Goal: Transaction & Acquisition: Purchase product/service

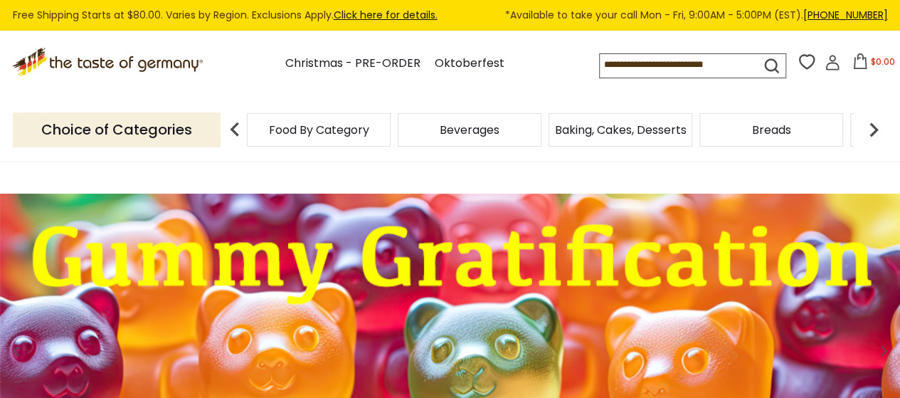
click at [343, 134] on span "Food By Category" at bounding box center [319, 130] width 100 height 11
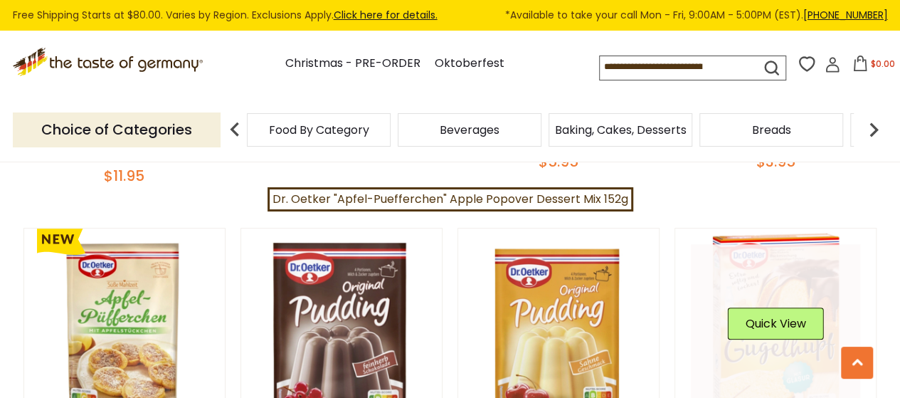
scroll to position [3274, 0]
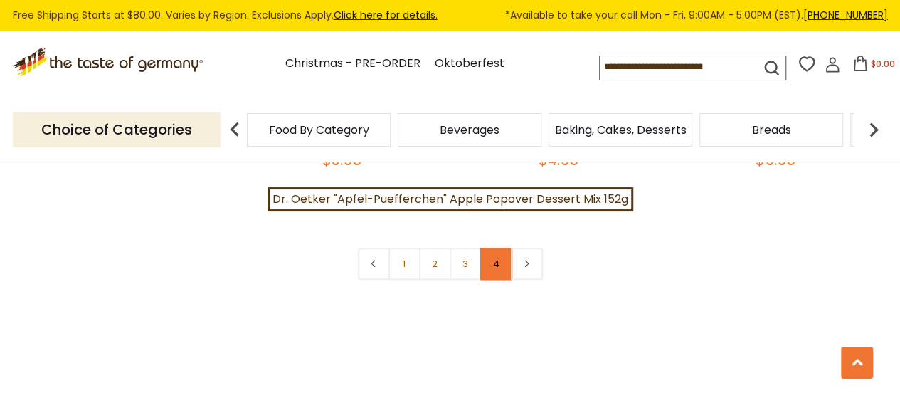
click at [496, 254] on link "4" at bounding box center [496, 264] width 32 height 32
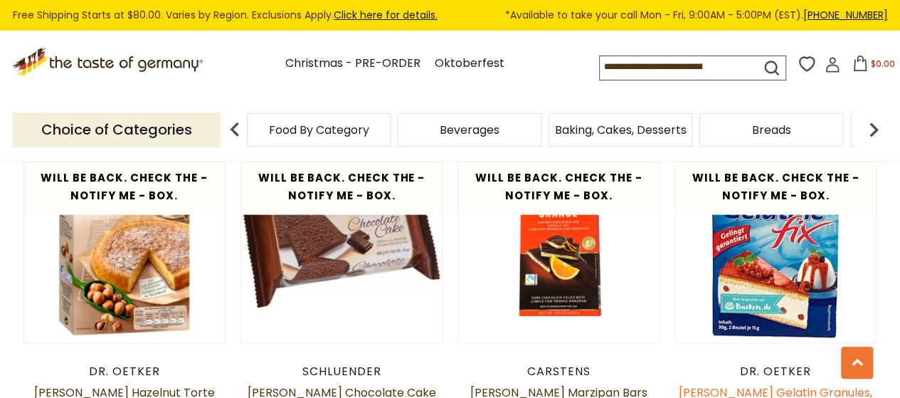
scroll to position [2034, 0]
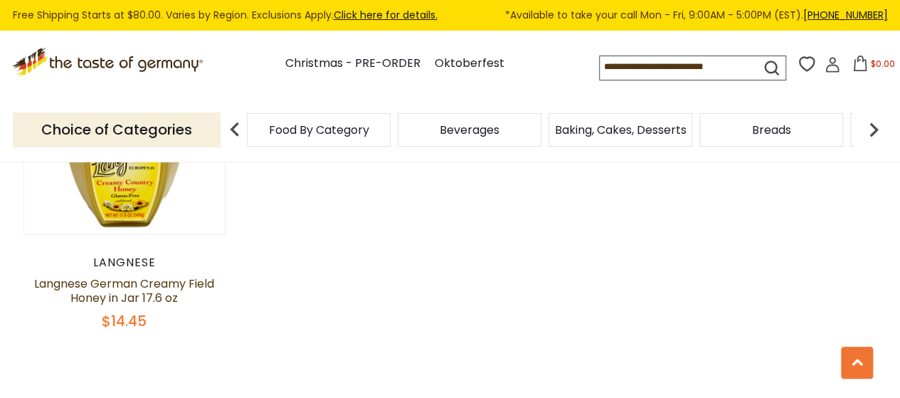
click at [150, 131] on p "Choice of Categories" at bounding box center [117, 129] width 208 height 35
click at [239, 129] on img at bounding box center [235, 129] width 28 height 28
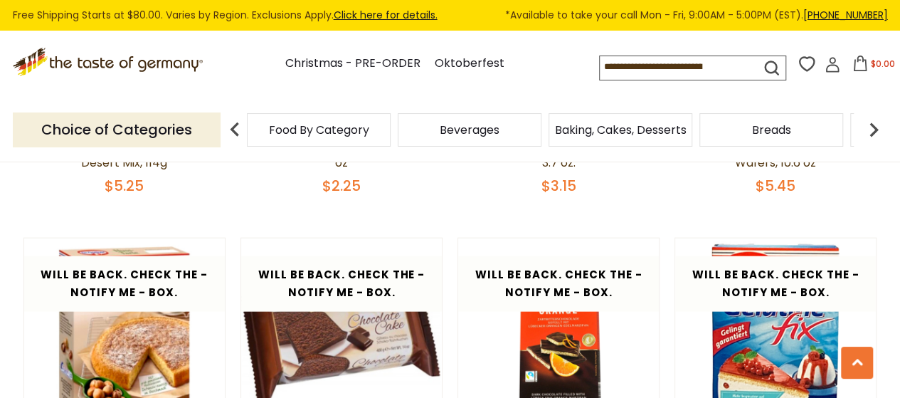
scroll to position [1465, 0]
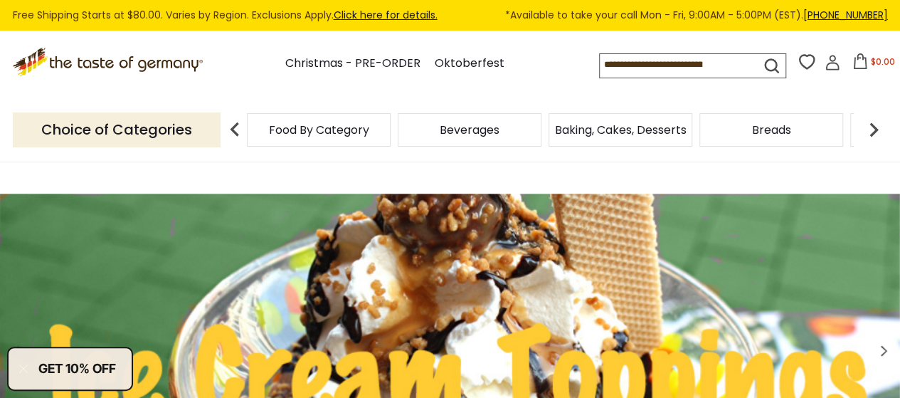
click at [871, 125] on img at bounding box center [874, 129] width 28 height 28
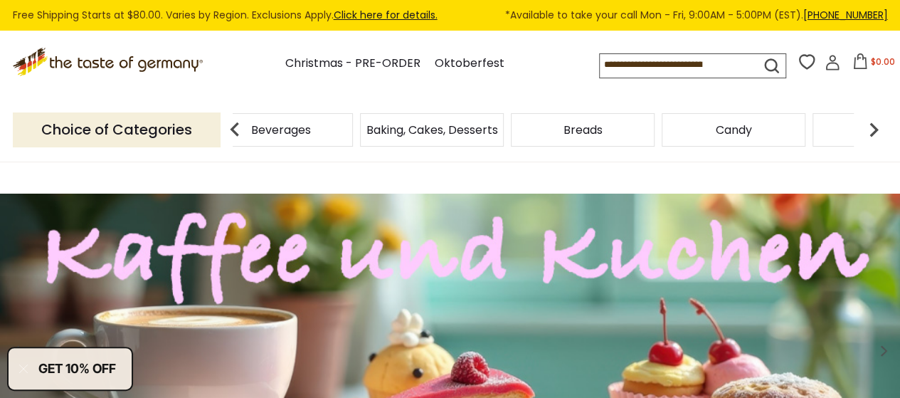
click at [871, 125] on img at bounding box center [874, 129] width 28 height 28
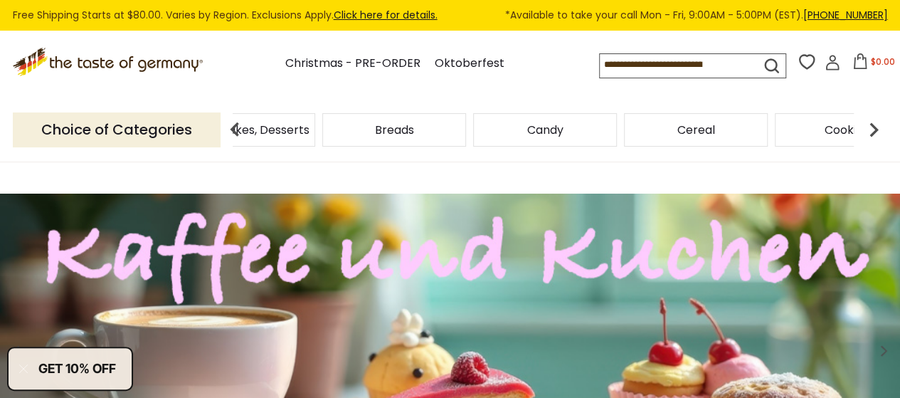
click at [871, 125] on img at bounding box center [874, 129] width 28 height 28
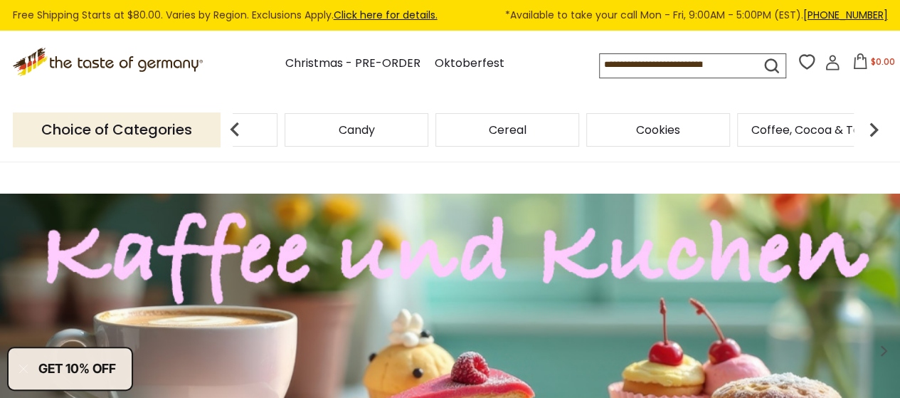
click at [871, 125] on img at bounding box center [874, 129] width 28 height 28
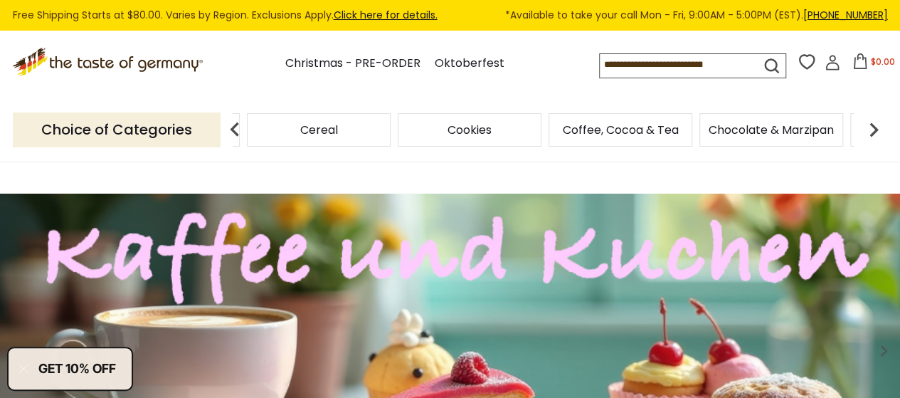
click at [871, 125] on img at bounding box center [874, 129] width 28 height 28
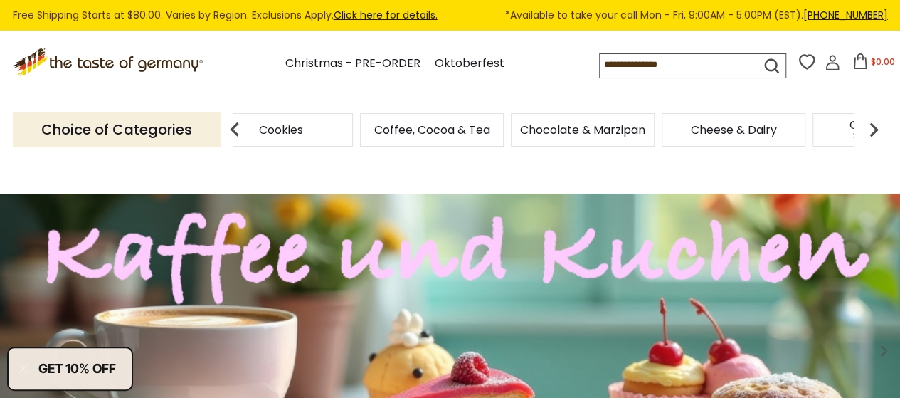
click at [871, 125] on img at bounding box center [874, 129] width 28 height 28
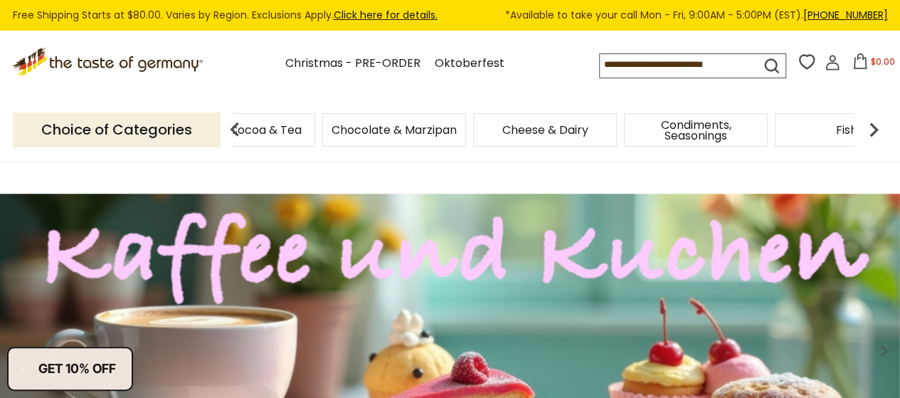
click at [870, 127] on img at bounding box center [874, 129] width 28 height 28
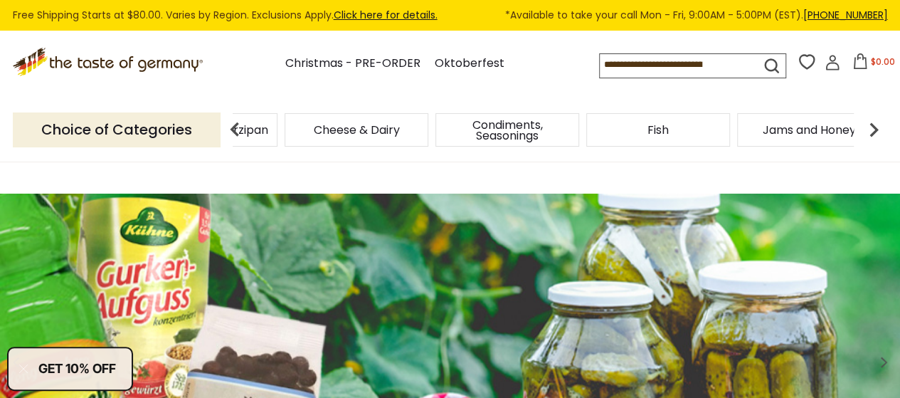
click at [870, 127] on img at bounding box center [874, 129] width 28 height 28
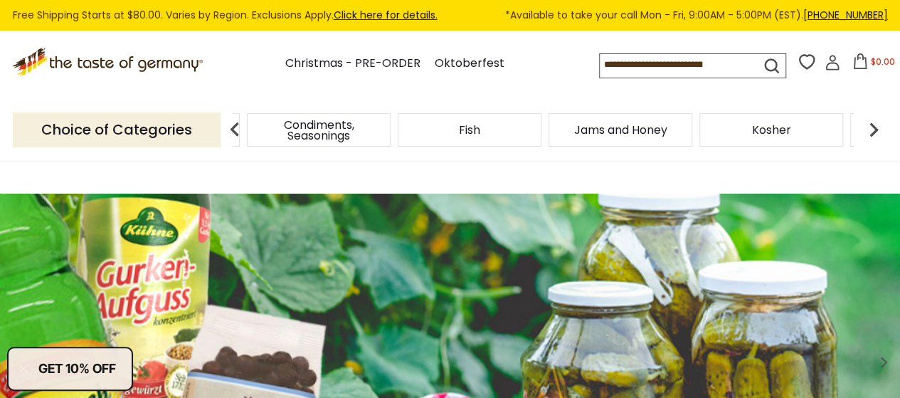
click at [870, 127] on img at bounding box center [874, 129] width 28 height 28
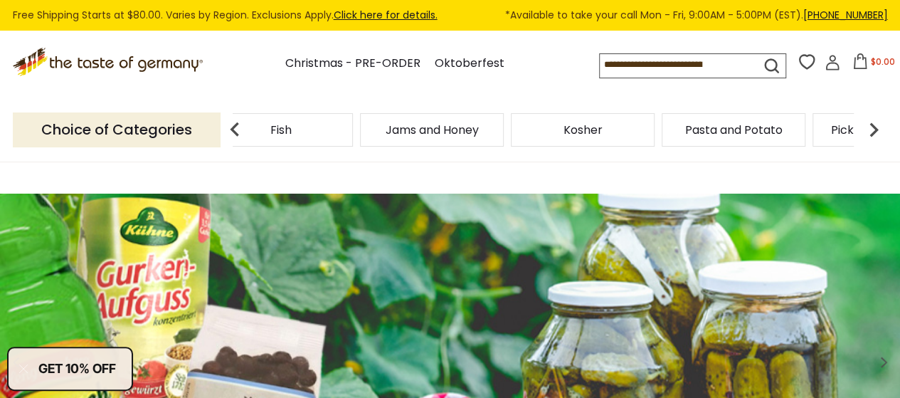
click at [871, 127] on img at bounding box center [874, 129] width 28 height 28
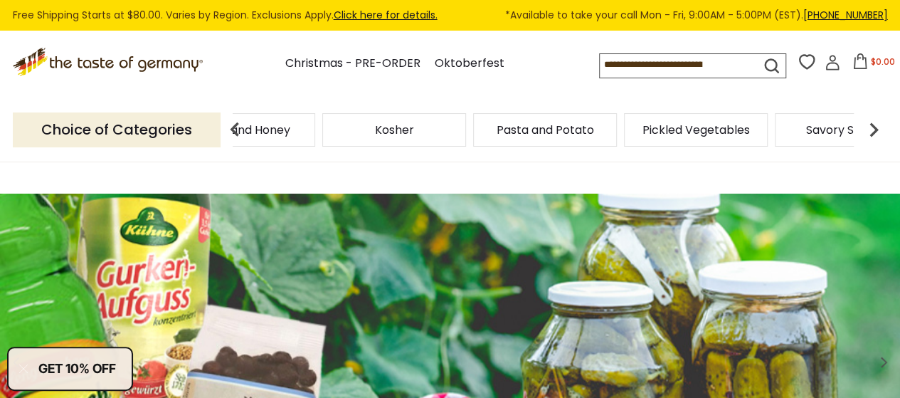
click at [871, 127] on img at bounding box center [874, 129] width 28 height 28
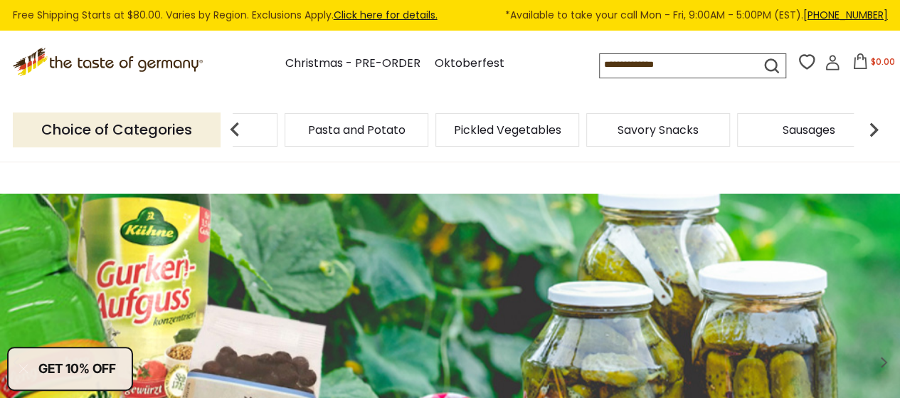
click at [871, 127] on img at bounding box center [874, 129] width 28 height 28
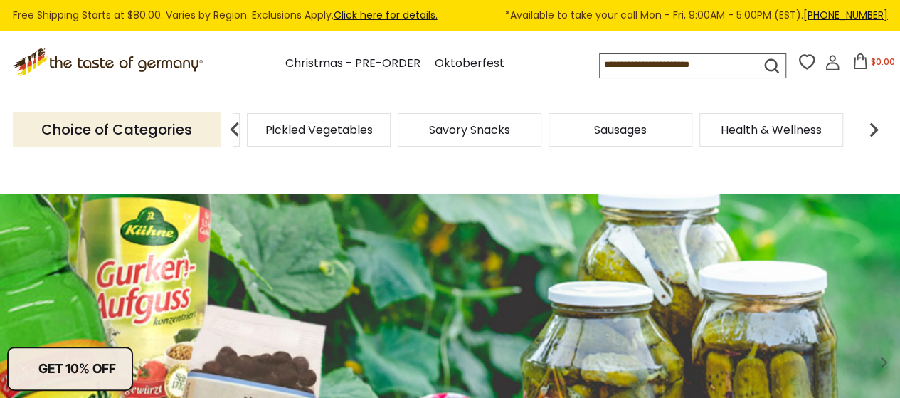
click at [871, 127] on img at bounding box center [874, 129] width 28 height 28
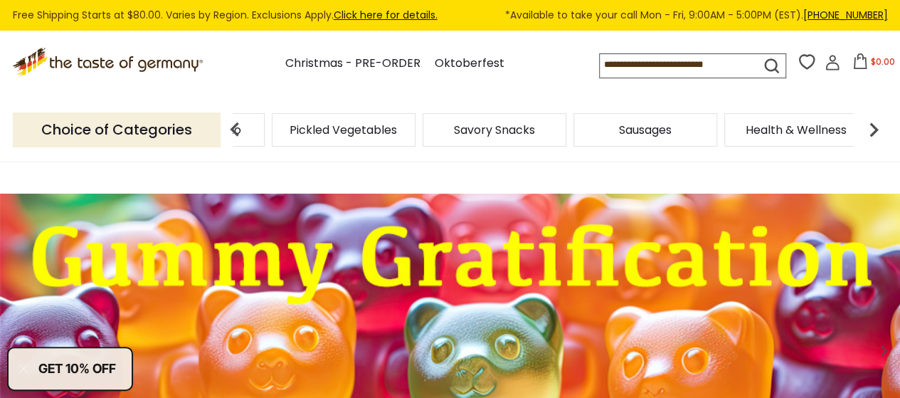
click at [870, 125] on img at bounding box center [874, 129] width 28 height 28
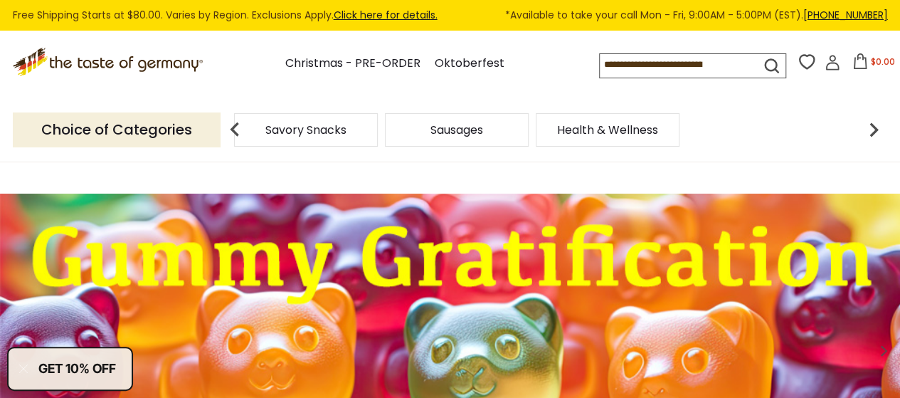
click at [871, 125] on img at bounding box center [874, 129] width 28 height 28
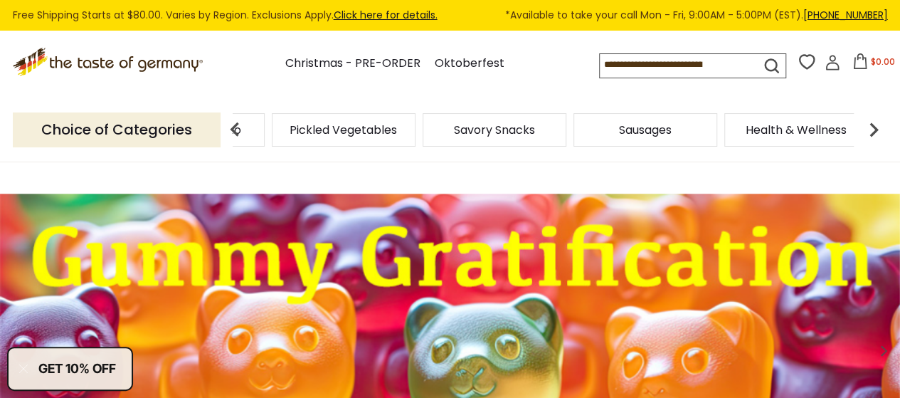
click at [243, 131] on img at bounding box center [235, 129] width 28 height 28
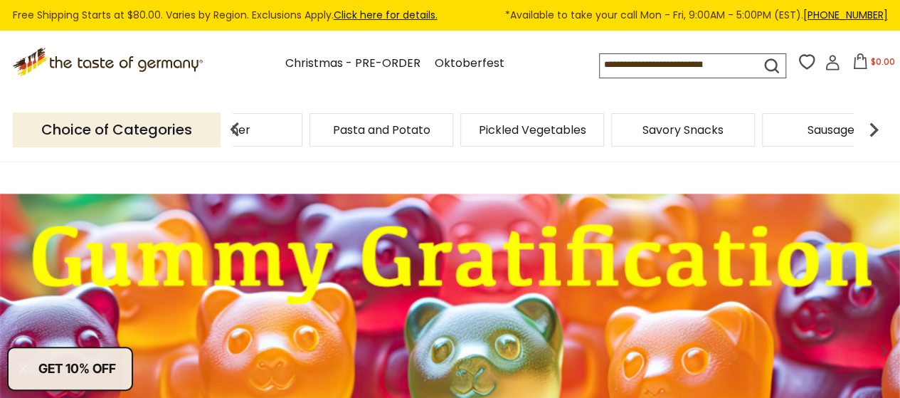
click at [243, 130] on img at bounding box center [235, 129] width 28 height 28
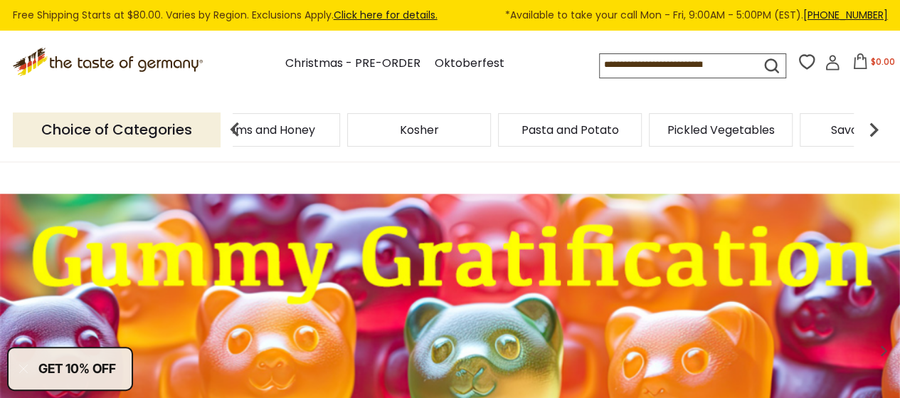
click at [243, 130] on img at bounding box center [235, 129] width 28 height 28
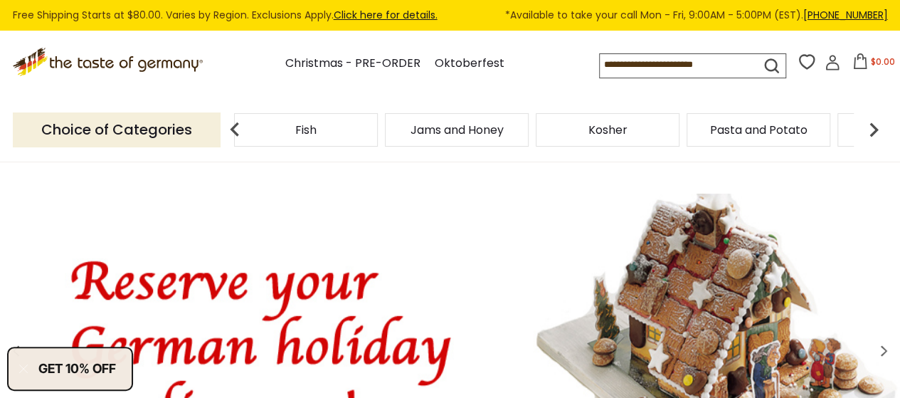
click at [244, 130] on img at bounding box center [235, 129] width 28 height 28
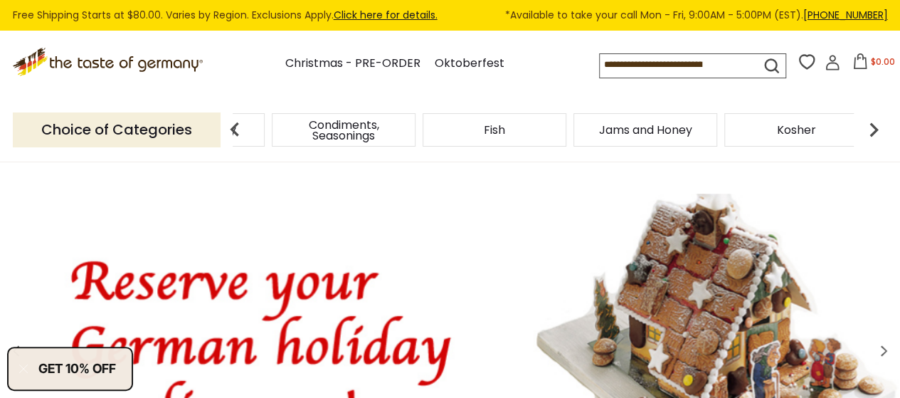
click at [244, 130] on img at bounding box center [235, 129] width 28 height 28
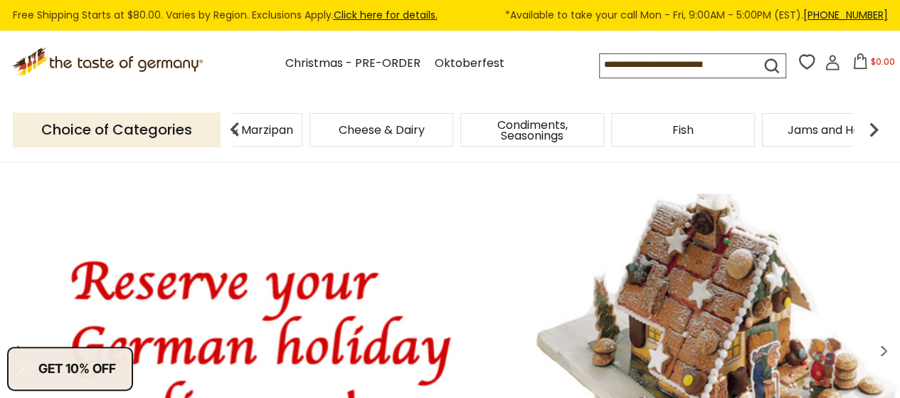
click at [244, 130] on img at bounding box center [235, 129] width 28 height 28
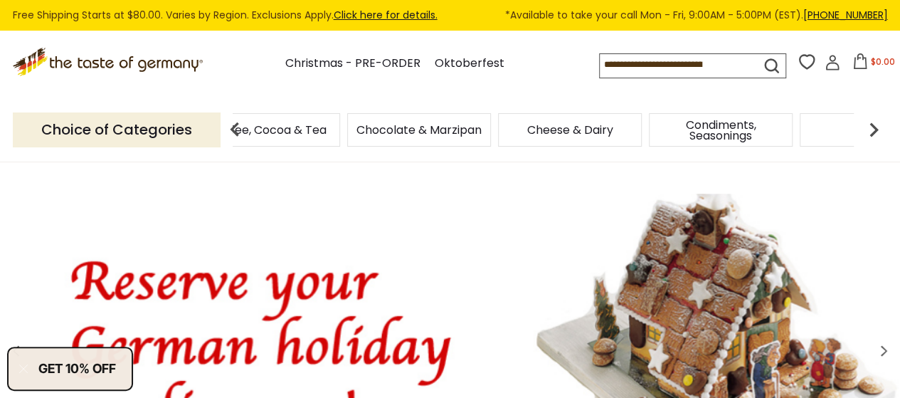
click at [233, 125] on img at bounding box center [235, 129] width 28 height 28
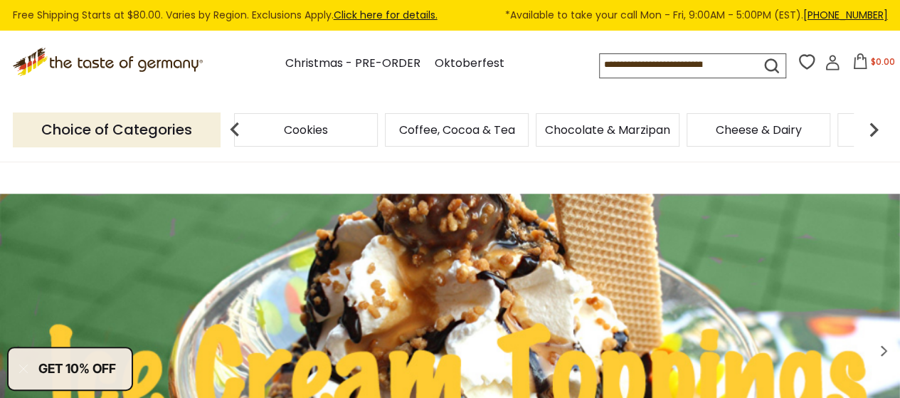
click at [233, 125] on img at bounding box center [235, 129] width 28 height 28
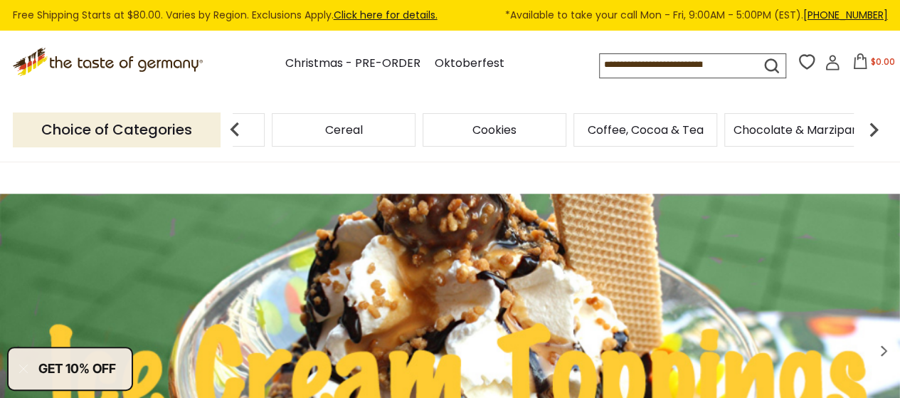
click at [233, 125] on img at bounding box center [235, 129] width 28 height 28
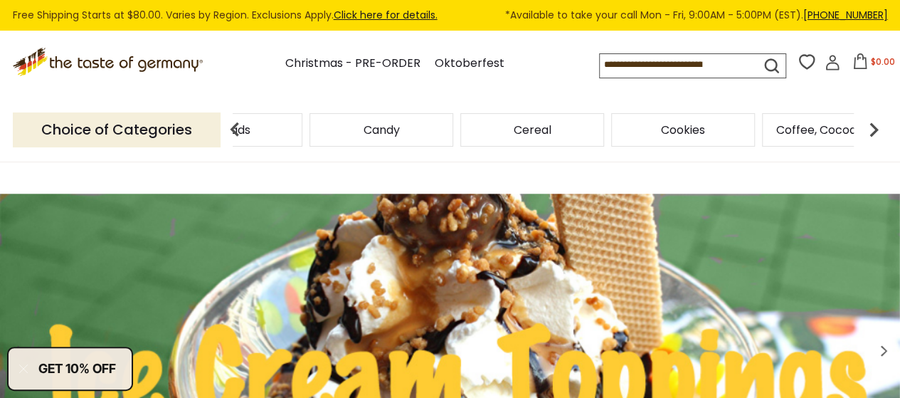
click at [233, 125] on img at bounding box center [235, 129] width 28 height 28
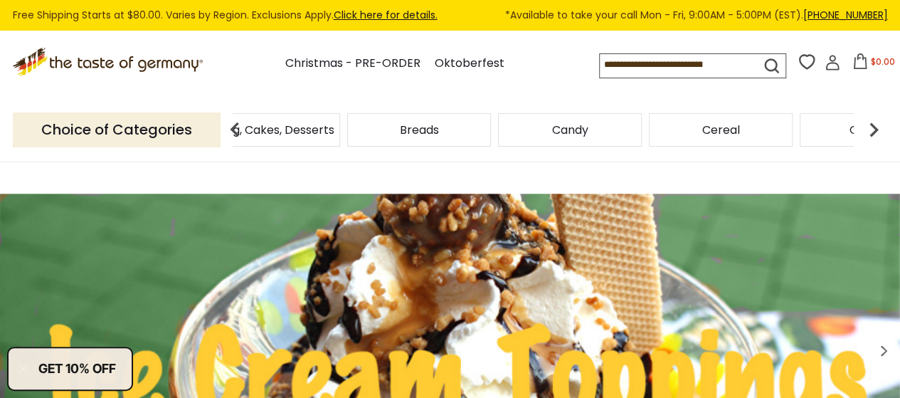
click at [233, 125] on img at bounding box center [235, 129] width 28 height 28
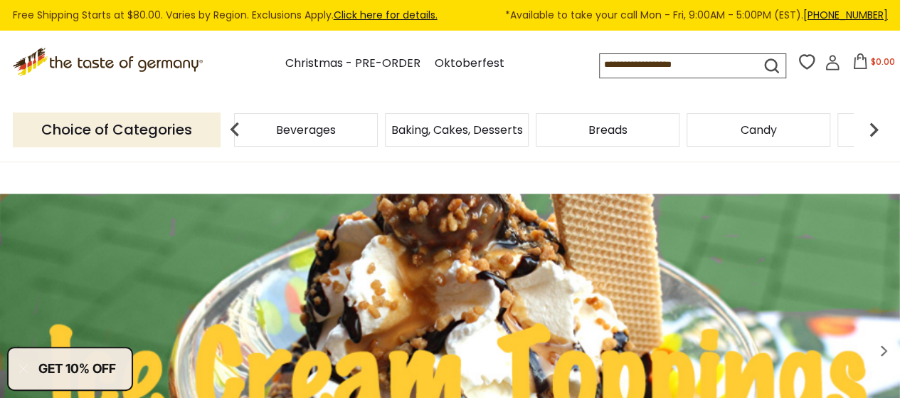
click at [233, 125] on img at bounding box center [235, 129] width 28 height 28
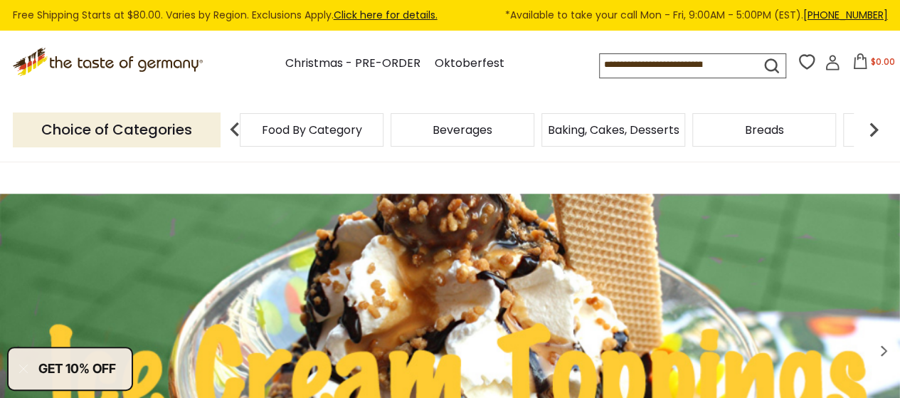
click at [235, 127] on img at bounding box center [235, 129] width 28 height 28
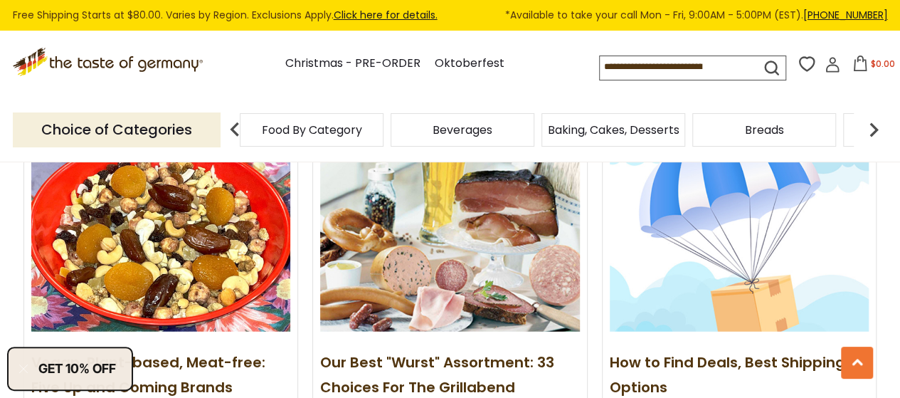
scroll to position [1656, 0]
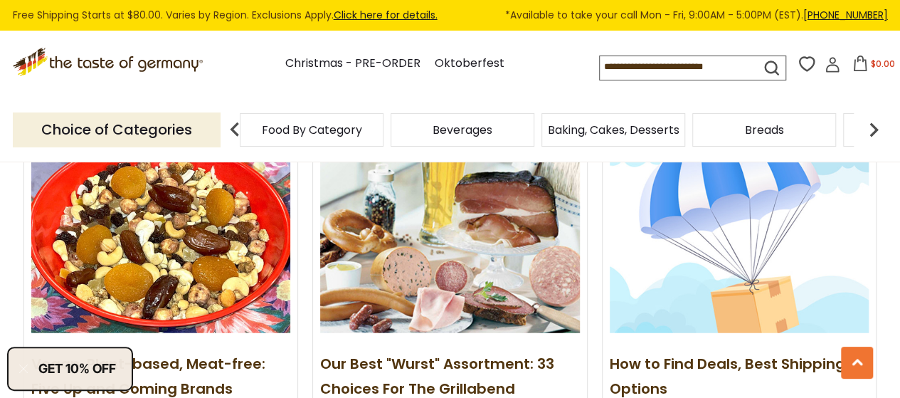
click at [652, 354] on link "How to Find Deals, Best Shipping Options" at bounding box center [728, 376] width 236 height 45
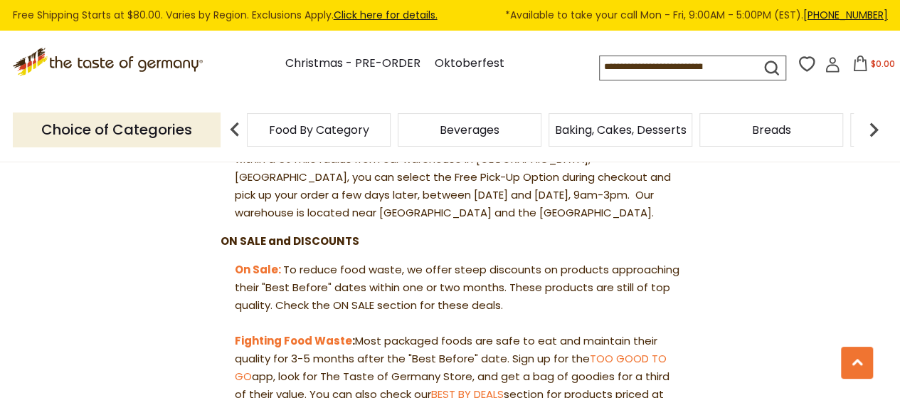
scroll to position [1210, 0]
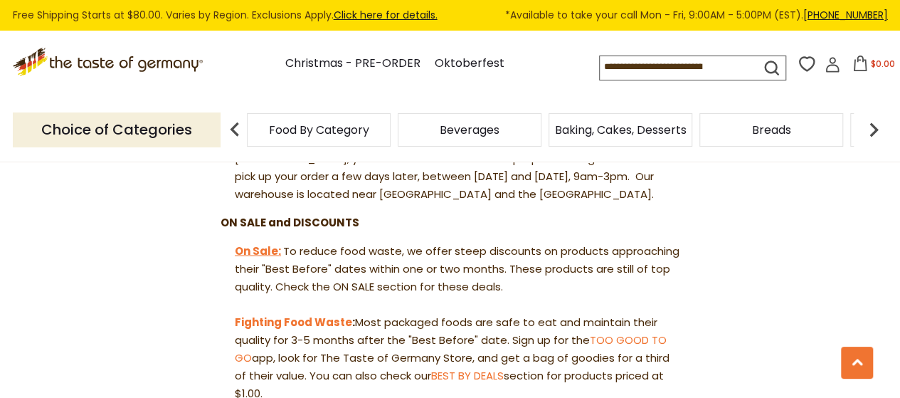
click at [263, 247] on link "On Sale:" at bounding box center [258, 250] width 46 height 15
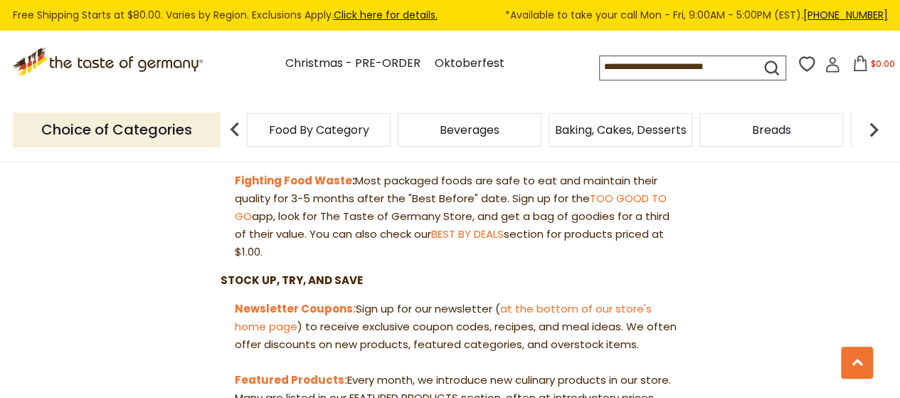
scroll to position [1352, 0]
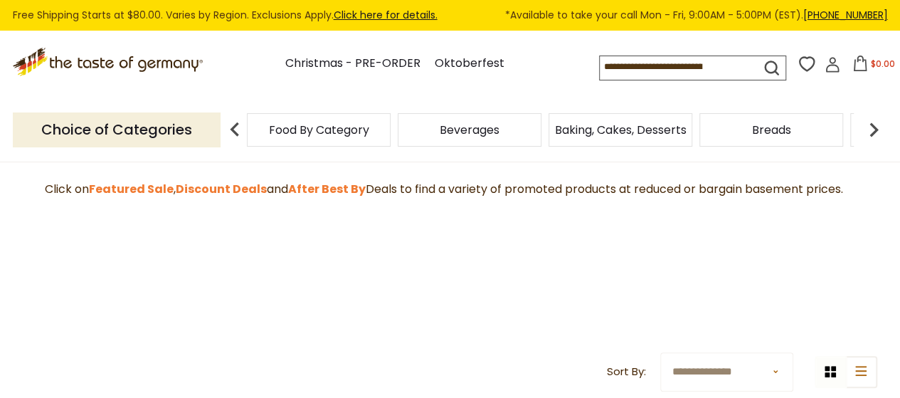
scroll to position [356, 0]
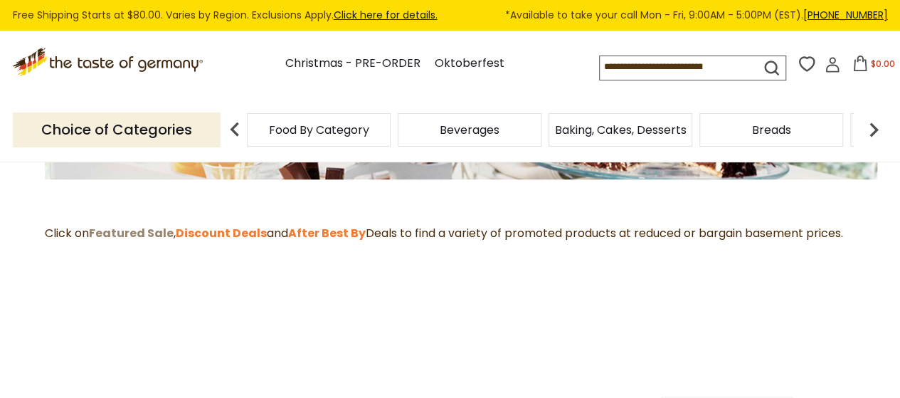
click at [115, 226] on strong "Featured Sale" at bounding box center [131, 233] width 85 height 16
click at [232, 231] on strong "Discount Deals" at bounding box center [221, 233] width 91 height 16
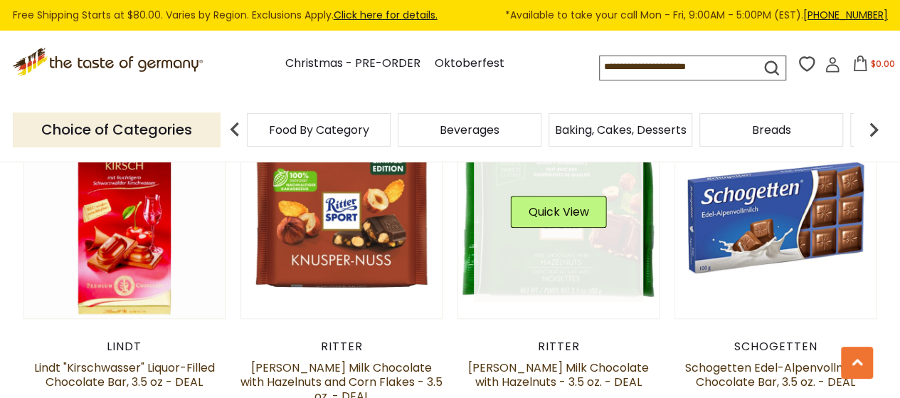
scroll to position [3345, 0]
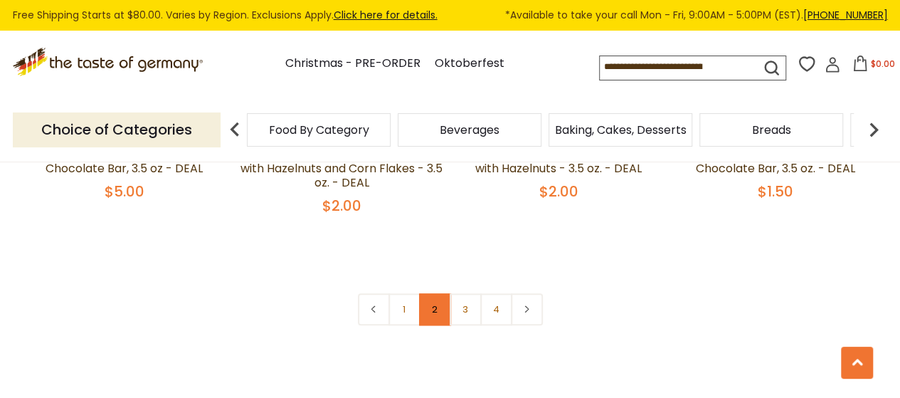
click at [435, 293] on link "2" at bounding box center [435, 309] width 32 height 32
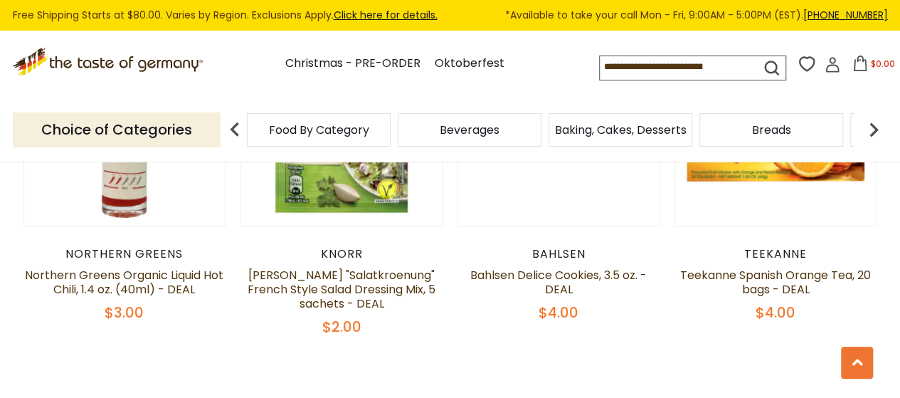
scroll to position [3244, 0]
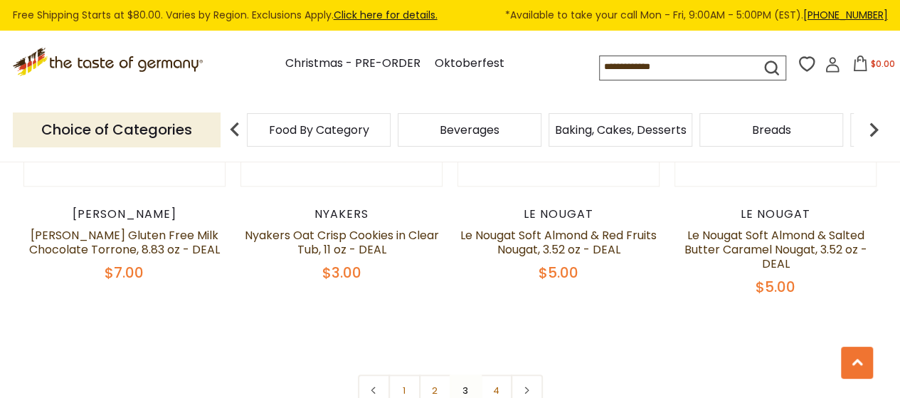
scroll to position [3315, 0]
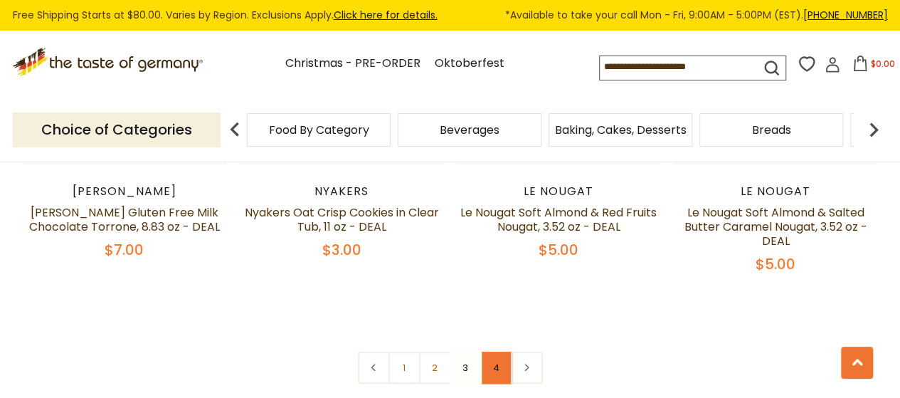
click at [498, 352] on link "4" at bounding box center [496, 368] width 32 height 32
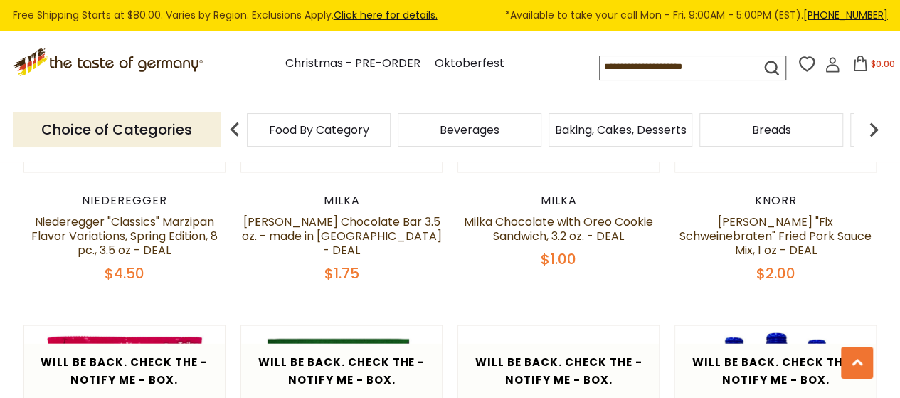
scroll to position [1536, 0]
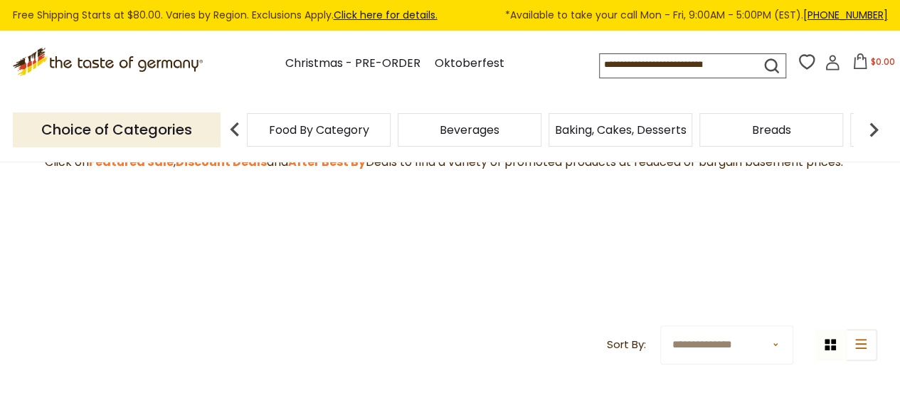
scroll to position [356, 0]
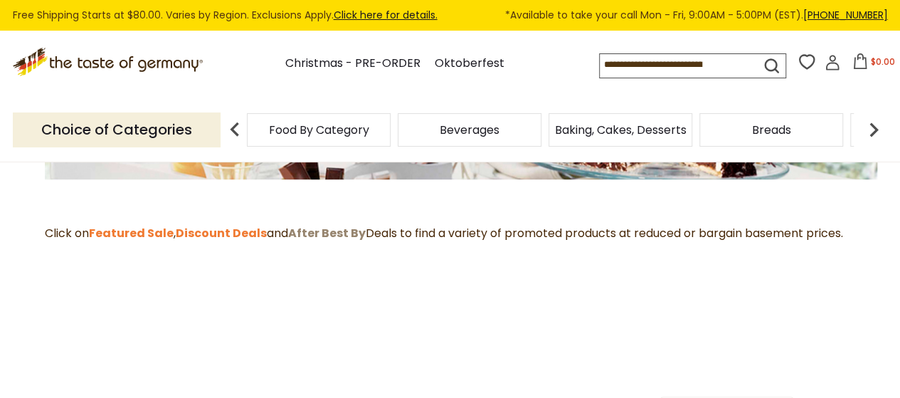
click at [326, 227] on strong "After Best By" at bounding box center [327, 233] width 78 height 16
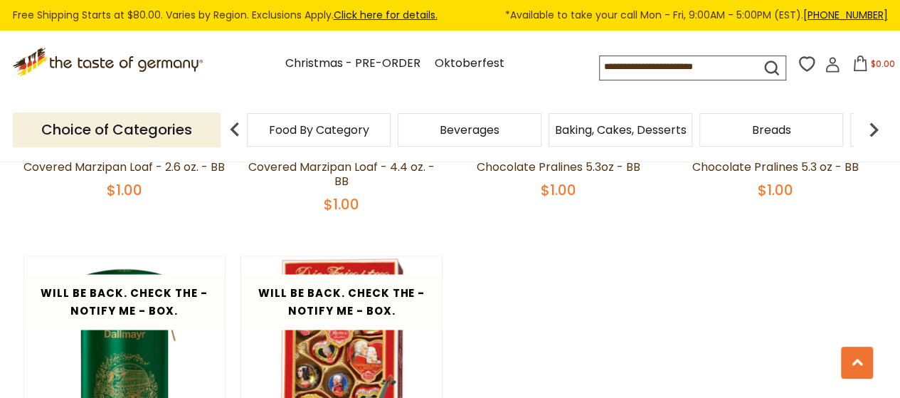
scroll to position [1352, 0]
